Goal: Task Accomplishment & Management: Manage account settings

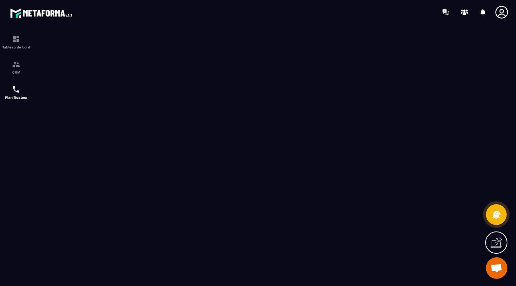
scroll to position [483, 0]
click at [14, 70] on div "CRM" at bounding box center [16, 67] width 29 height 14
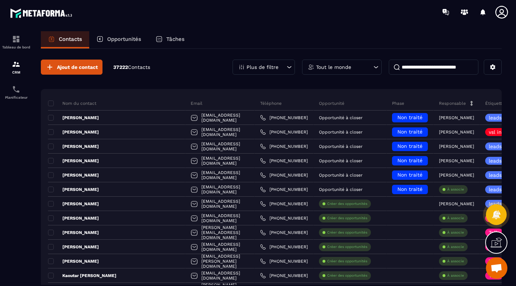
click at [127, 43] on div "Opportunités" at bounding box center [118, 39] width 59 height 17
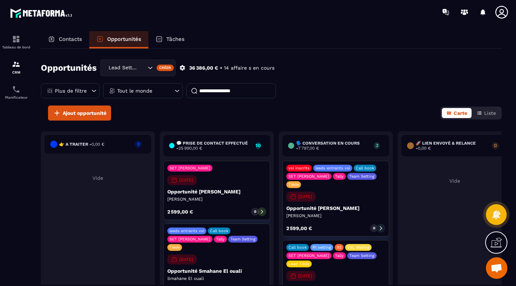
click at [142, 92] on p "Tout le monde" at bounding box center [134, 90] width 35 height 5
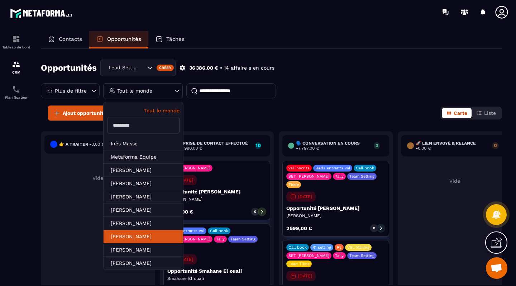
click at [126, 234] on li "[PERSON_NAME]" at bounding box center [144, 236] width 80 height 13
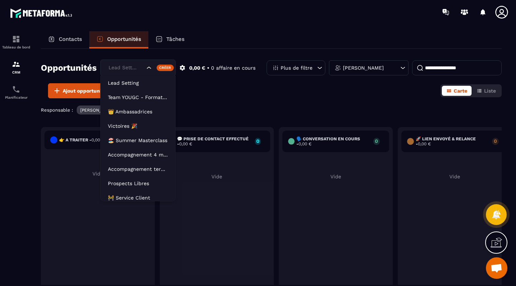
click at [153, 68] on icon "Search for option" at bounding box center [148, 67] width 7 height 7
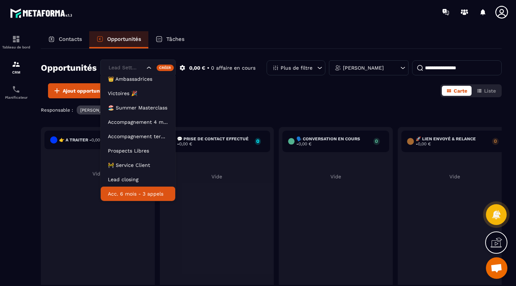
scroll to position [33, 0]
click at [144, 190] on p "Acc. 6 mois - 3 appels" at bounding box center [138, 193] width 60 height 7
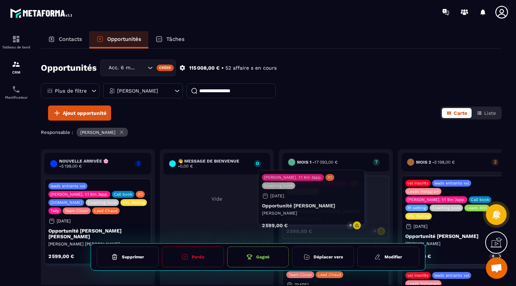
drag, startPoint x: 92, startPoint y: 208, endPoint x: 305, endPoint y: 199, distance: 213.7
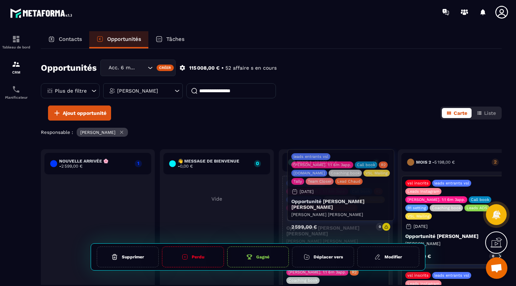
drag, startPoint x: 93, startPoint y: 221, endPoint x: 336, endPoint y: 192, distance: 244.7
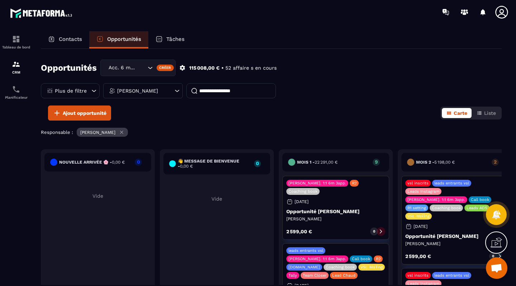
click at [336, 192] on div "[PERSON_NAME]. 1:1 6m 3app. R2 Coaching book [DATE] Opportunité [PERSON_NAME] […" at bounding box center [335, 208] width 107 height 64
click at [16, 92] on img at bounding box center [16, 89] width 9 height 9
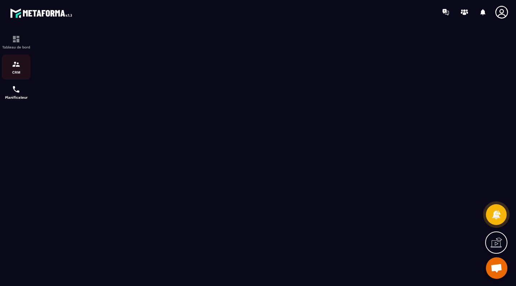
click at [5, 64] on div "CRM" at bounding box center [16, 67] width 29 height 14
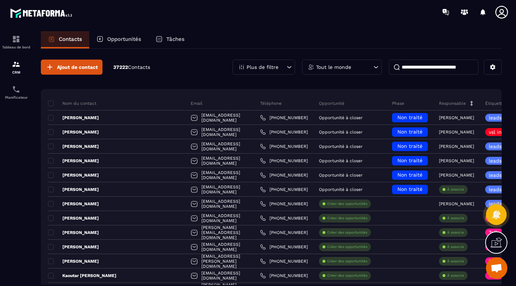
click at [133, 41] on p "Opportunités" at bounding box center [124, 39] width 34 height 6
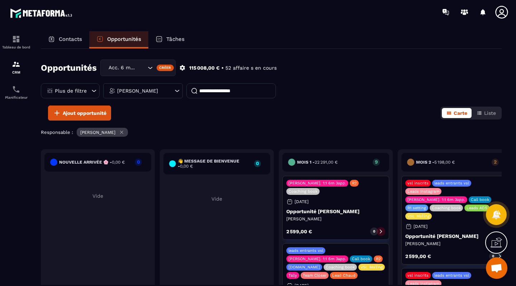
click at [215, 91] on input at bounding box center [231, 90] width 90 height 15
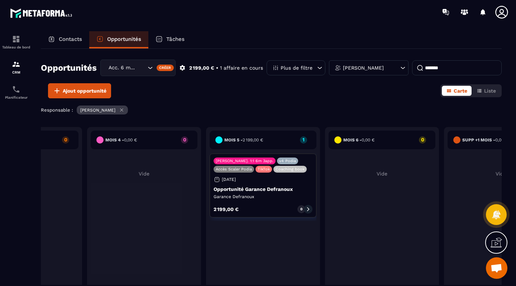
scroll to position [0, 552]
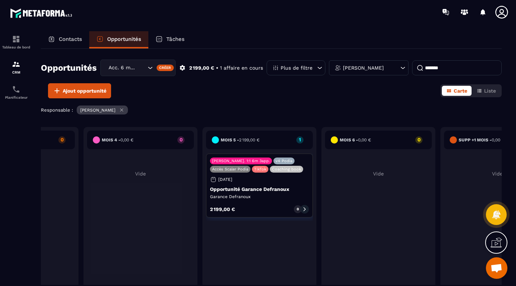
type input "*******"
click at [263, 187] on p "Opportunité Garance Defranoux" at bounding box center [259, 189] width 99 height 6
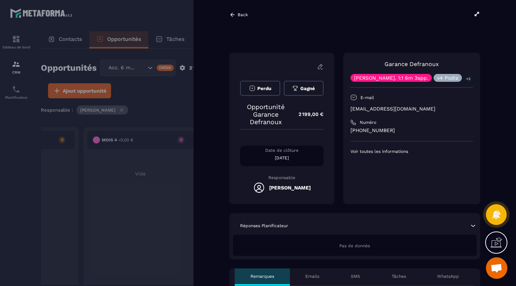
scroll to position [0, 36]
